Goal: Complete application form

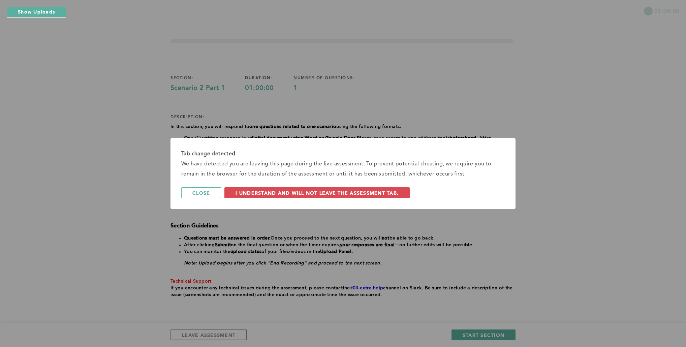
click at [309, 195] on span "I understand and will not leave the assessment tab." at bounding box center [317, 193] width 163 height 6
click at [352, 306] on div "Tab change detected We have detected you are leaving this page during the live …" at bounding box center [343, 173] width 686 height 347
click at [333, 192] on span "I understand and will not leave the assessment tab." at bounding box center [317, 193] width 163 height 6
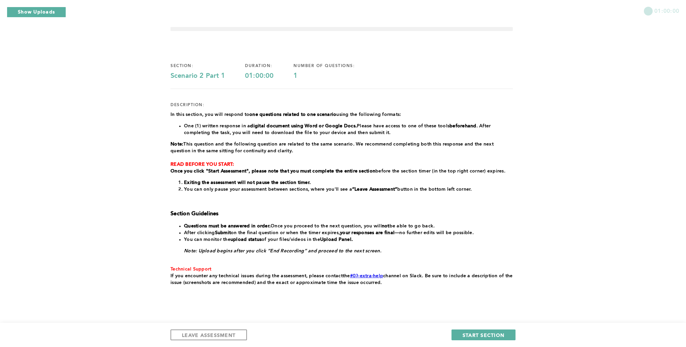
scroll to position [24, 0]
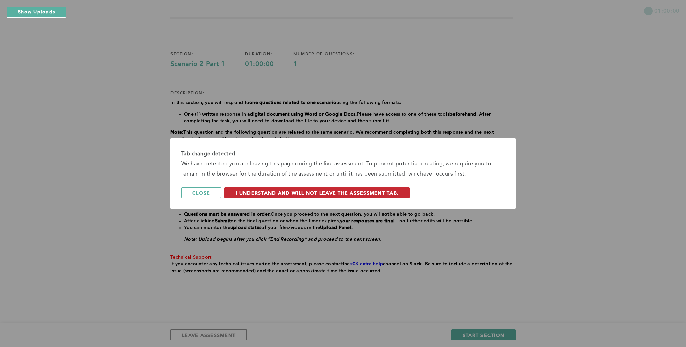
click at [340, 194] on span "I understand and will not leave the assessment tab." at bounding box center [317, 193] width 163 height 6
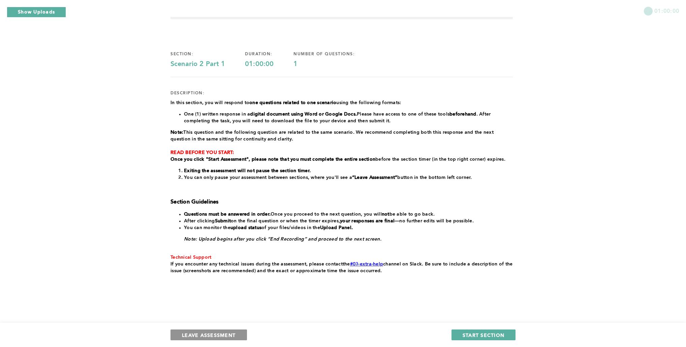
click at [182, 335] on span "LEAVE ASSESSMENT" at bounding box center [209, 335] width 54 height 6
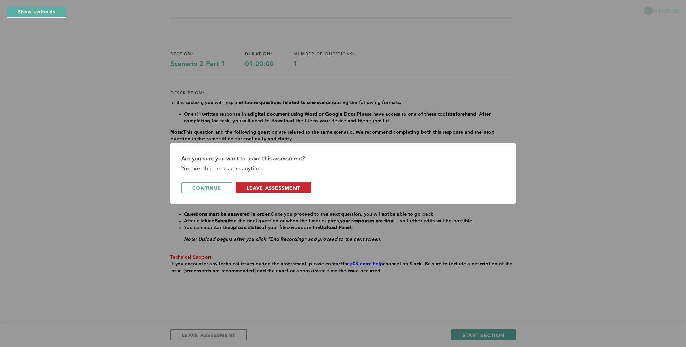
click at [268, 191] on button "leave assessment" at bounding box center [274, 187] width 76 height 11
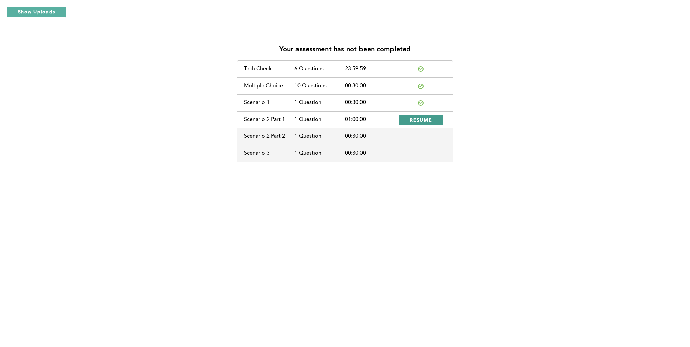
click at [415, 123] on button "RESUME" at bounding box center [421, 120] width 44 height 11
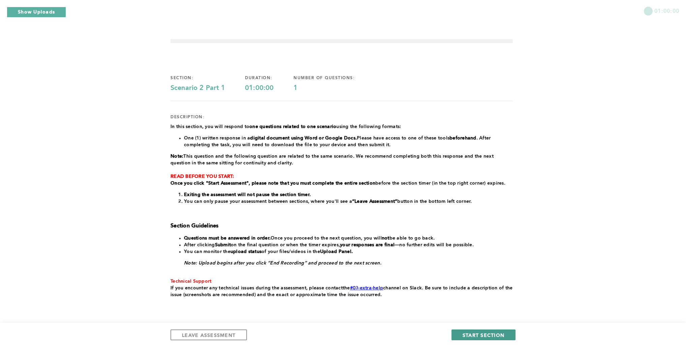
click at [465, 335] on span "START SECTION" at bounding box center [484, 335] width 42 height 6
click at [461, 333] on button "START SECTION" at bounding box center [484, 335] width 64 height 11
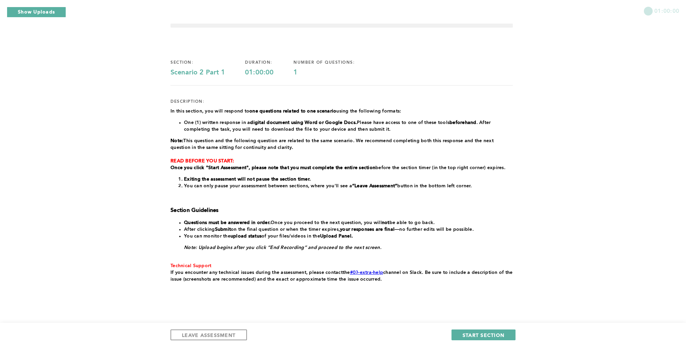
scroll to position [24, 0]
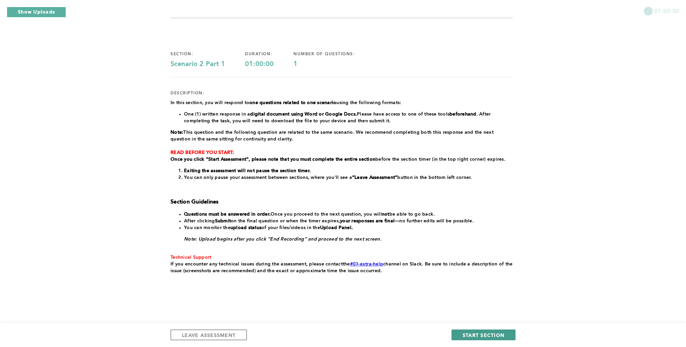
click at [471, 334] on span "START SECTION" at bounding box center [484, 335] width 42 height 6
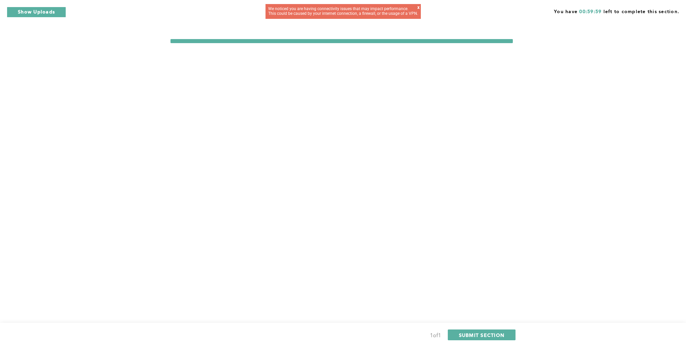
scroll to position [0, 0]
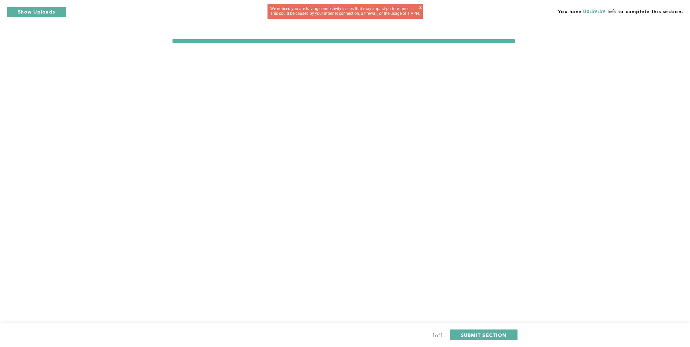
click at [93, 117] on div "You have 00:59:59 left to complete this section. 1 of 1 SUBMIT SECTION" at bounding box center [345, 173] width 690 height 347
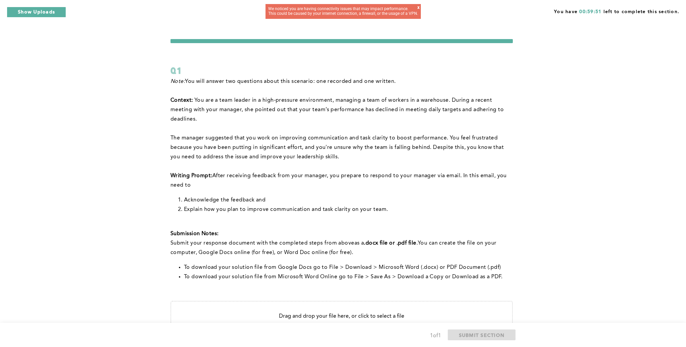
click at [418, 8] on div "x" at bounding box center [419, 9] width 2 height 8
click at [309, 346] on div "1 of 1 SUBMIT SECTION" at bounding box center [343, 335] width 686 height 24
click at [418, 8] on div "x" at bounding box center [419, 9] width 2 height 8
click at [575, 167] on div "You have 00:40:36 left to complete this section. Q1 Note: You will answer two q…" at bounding box center [343, 217] width 686 height 434
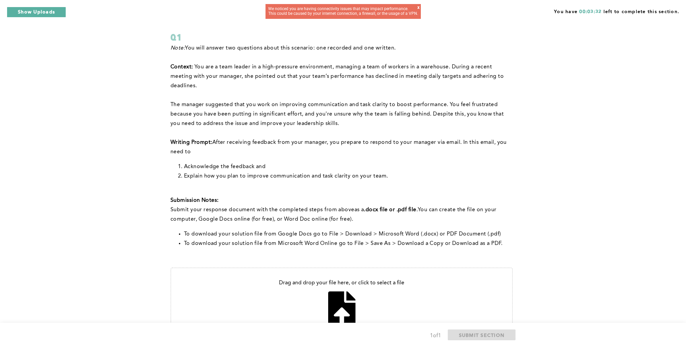
scroll to position [87, 0]
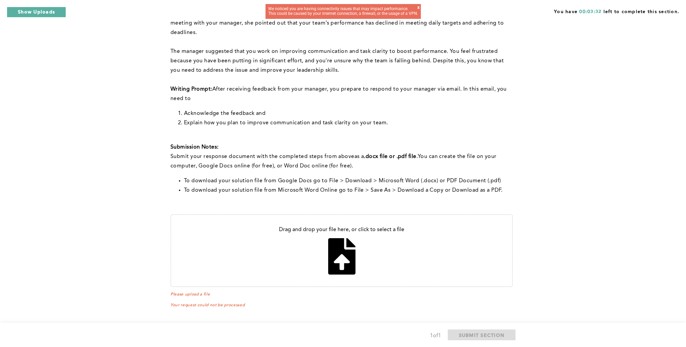
click at [340, 251] on input "file" at bounding box center [341, 250] width 341 height 71
type input "C:\fakepath\Communication_improvement..pdf"
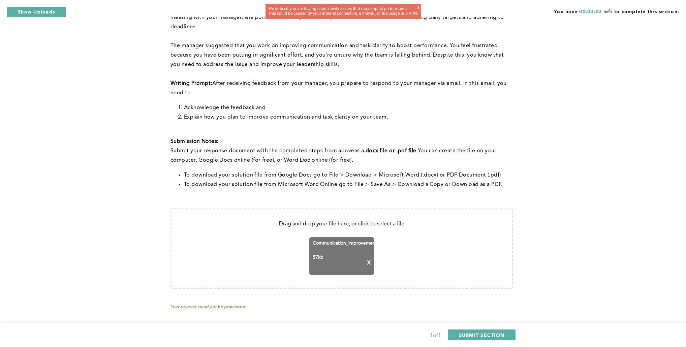
scroll to position [94, 0]
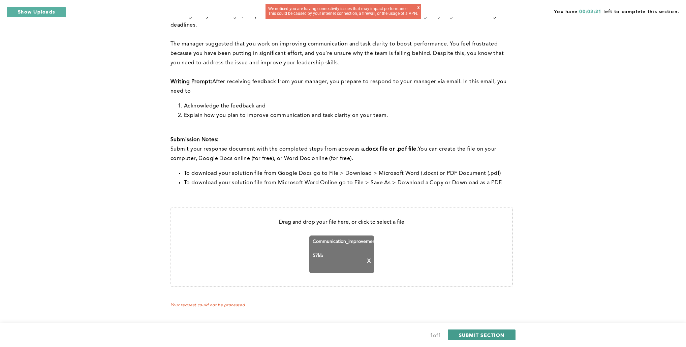
click at [467, 335] on span "SUBMIT SECTION" at bounding box center [482, 335] width 46 height 6
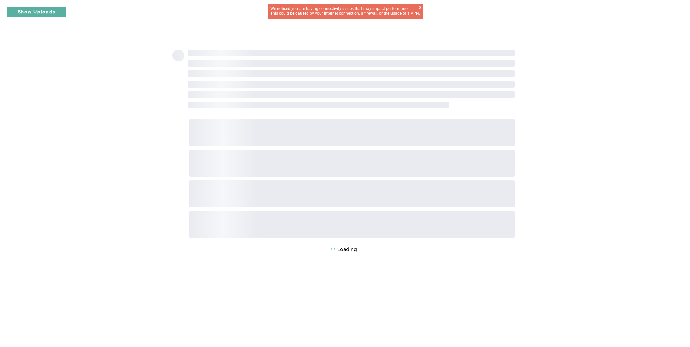
click at [420, 7] on div "x" at bounding box center [421, 9] width 2 height 8
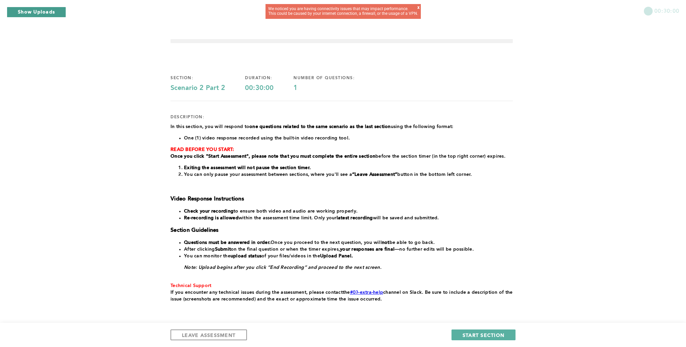
click at [51, 11] on button "Show Uploads" at bounding box center [36, 12] width 59 height 11
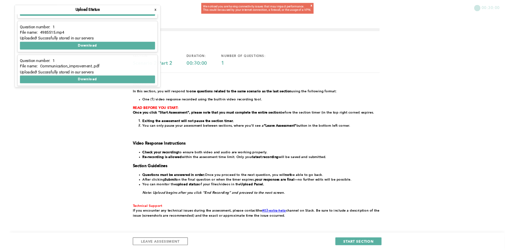
scroll to position [86, 0]
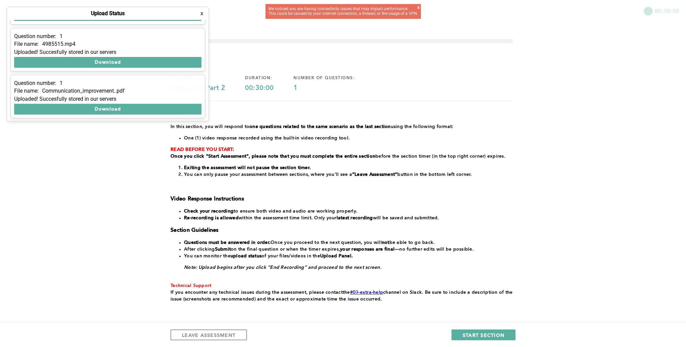
click at [202, 13] on button "x" at bounding box center [202, 13] width 7 height 7
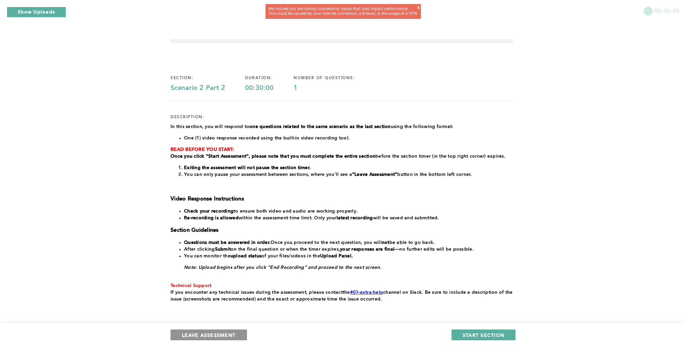
click at [237, 331] on button "LEAVE ASSESSMENT" at bounding box center [209, 335] width 77 height 11
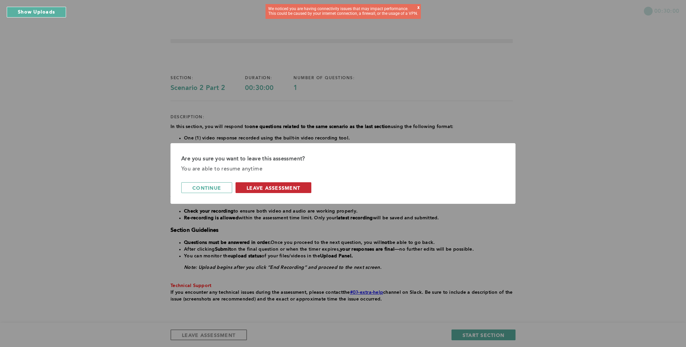
click at [276, 187] on span "leave assessment" at bounding box center [274, 188] width 54 height 6
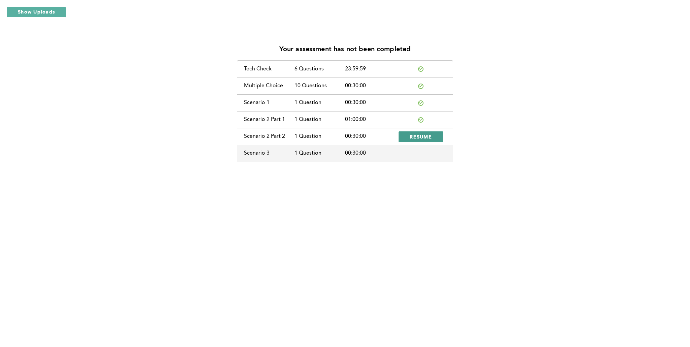
click at [406, 133] on button "RESUME" at bounding box center [421, 136] width 44 height 11
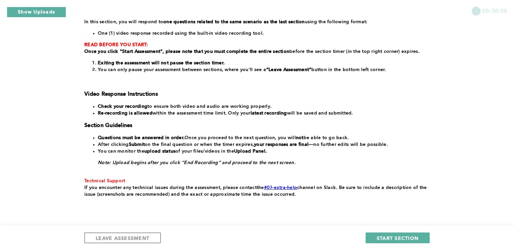
scroll to position [125, 0]
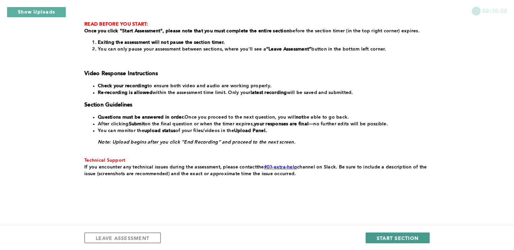
click at [375, 238] on button "START SECTION" at bounding box center [397, 238] width 64 height 11
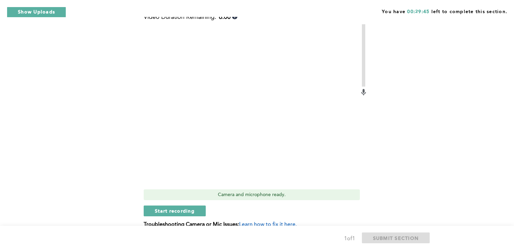
scroll to position [309, 0]
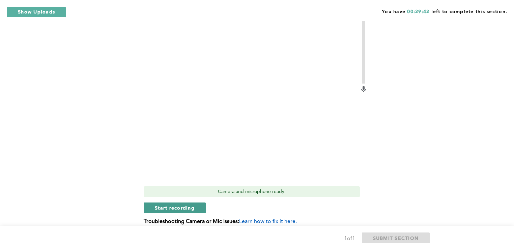
click at [194, 209] on span "Start recording" at bounding box center [175, 208] width 40 height 6
click at [194, 209] on button "Stop recording" at bounding box center [175, 208] width 62 height 11
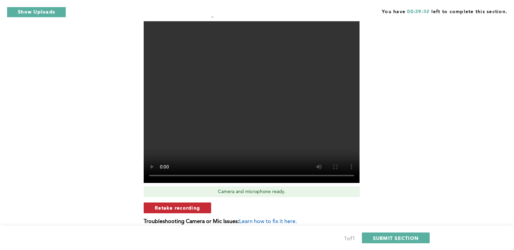
click at [154, 208] on button "Retake recording" at bounding box center [177, 208] width 67 height 11
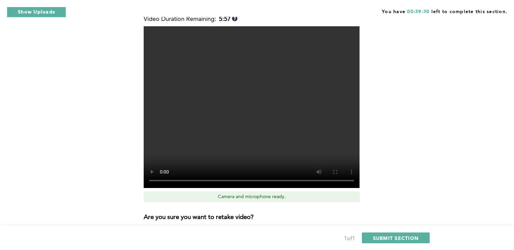
scroll to position [360, 0]
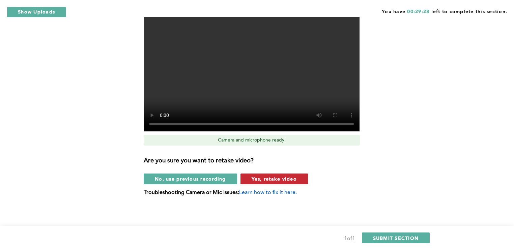
click at [253, 178] on span "Yes, retake video" at bounding box center [273, 179] width 45 height 6
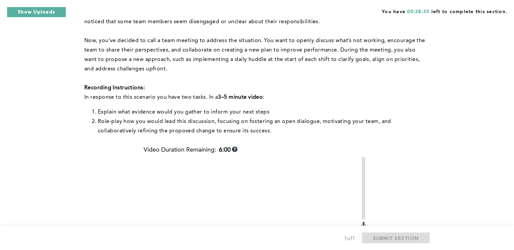
scroll to position [174, 0]
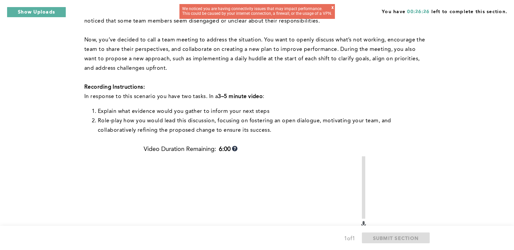
click at [332, 7] on div "We noticed you are having connectivity issues that may impact performance. This…" at bounding box center [256, 11] width 155 height 15
click at [331, 7] on div "x" at bounding box center [332, 9] width 2 height 8
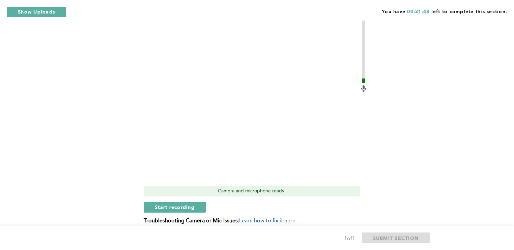
scroll to position [296, 0]
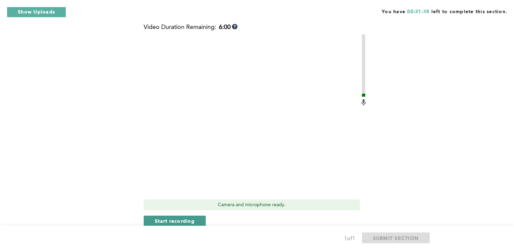
click at [188, 221] on span "Start recording" at bounding box center [175, 221] width 40 height 6
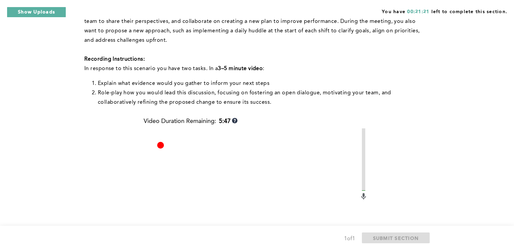
scroll to position [338, 0]
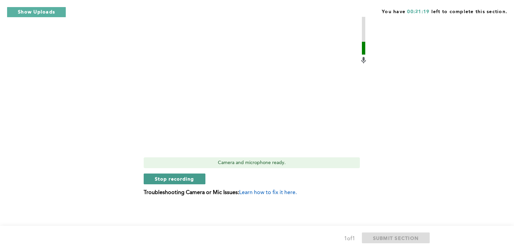
click at [153, 178] on button "Stop recording" at bounding box center [175, 179] width 62 height 11
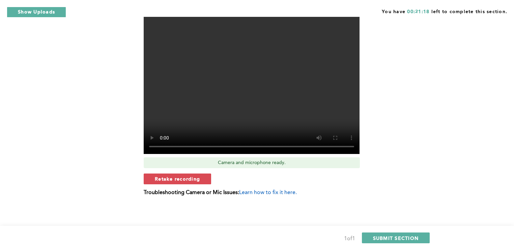
click at [153, 178] on button "Retake recording" at bounding box center [177, 179] width 67 height 11
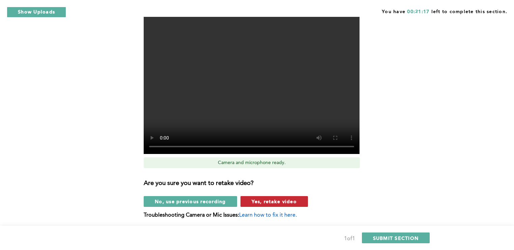
click at [253, 204] on span "Yes, retake video" at bounding box center [273, 201] width 45 height 6
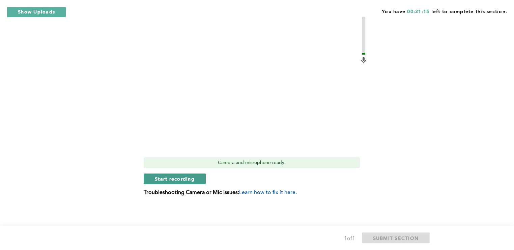
click at [155, 178] on span "Start recording" at bounding box center [175, 179] width 40 height 6
click at [182, 180] on span "Stop recording" at bounding box center [174, 179] width 39 height 6
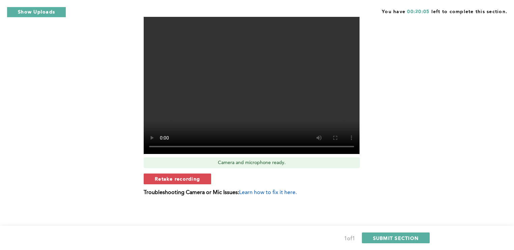
click at [182, 180] on span "Retake recording" at bounding box center [177, 179] width 45 height 6
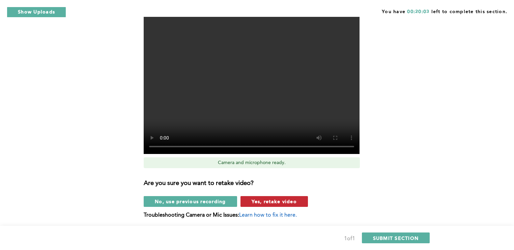
click at [247, 202] on button "Yes, retake video" at bounding box center [273, 201] width 67 height 11
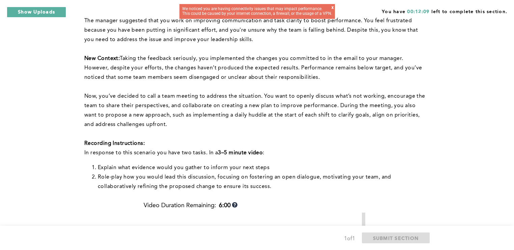
scroll to position [344, 0]
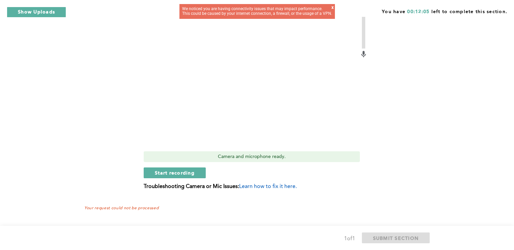
click at [331, 10] on div "x" at bounding box center [332, 9] width 2 height 8
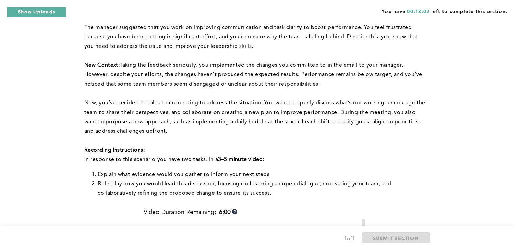
scroll to position [106, 0]
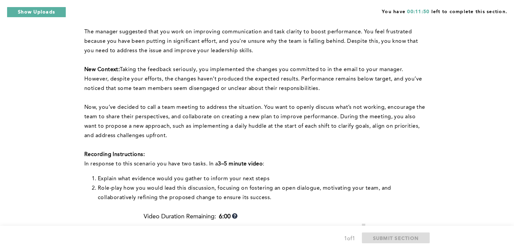
click at [330, 10] on div "You have 00:11:50 left to complete this section." at bounding box center [257, 8] width 514 height 17
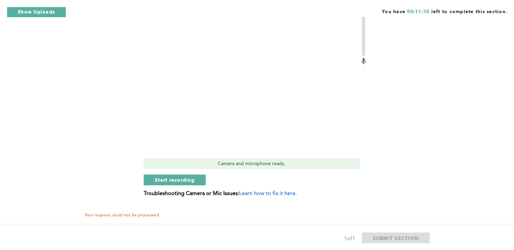
scroll to position [337, 0]
click at [173, 178] on span "Start recording" at bounding box center [175, 179] width 40 height 6
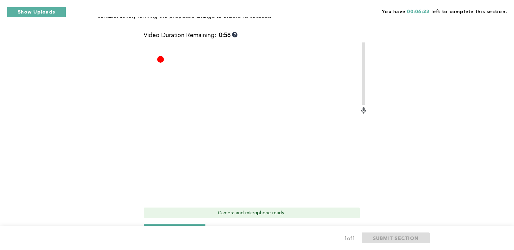
scroll to position [344, 0]
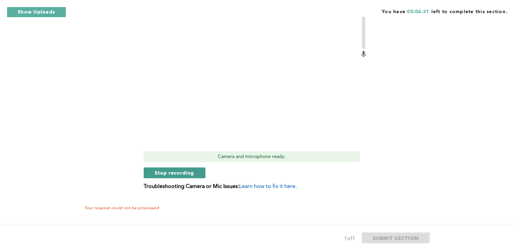
click at [197, 172] on button "Stop recording" at bounding box center [175, 173] width 62 height 11
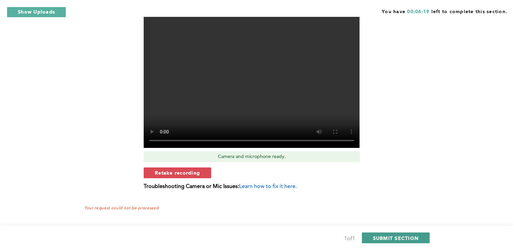
click at [371, 235] on button "SUBMIT SECTION" at bounding box center [396, 238] width 68 height 11
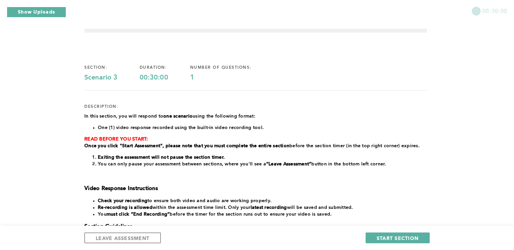
scroll to position [0, 0]
